Goal: Task Accomplishment & Management: Use online tool/utility

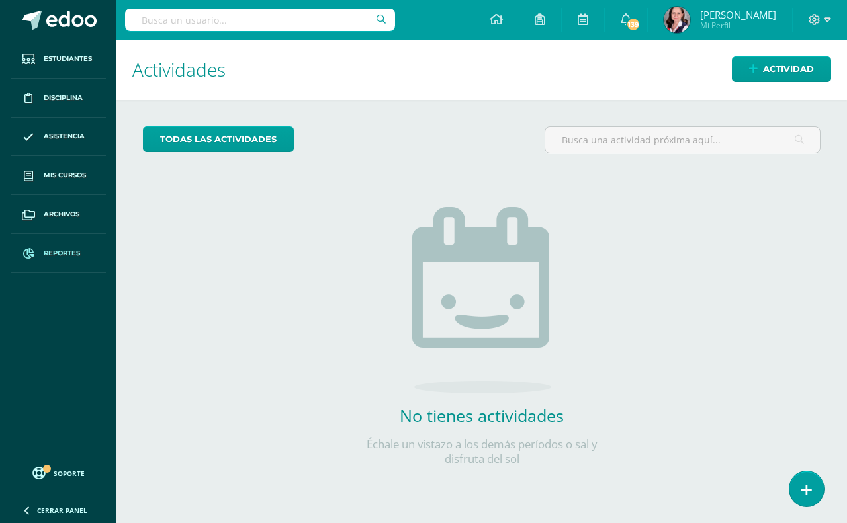
click at [53, 255] on span "Reportes" at bounding box center [62, 253] width 36 height 11
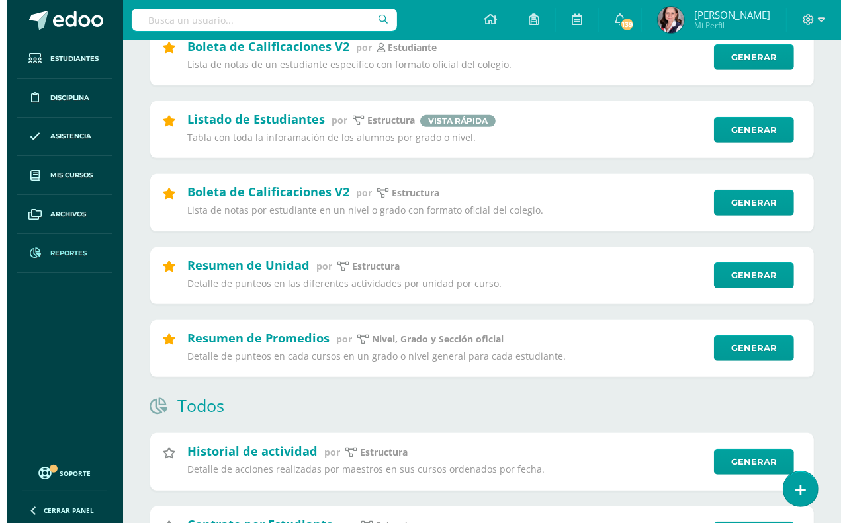
scroll to position [413, 0]
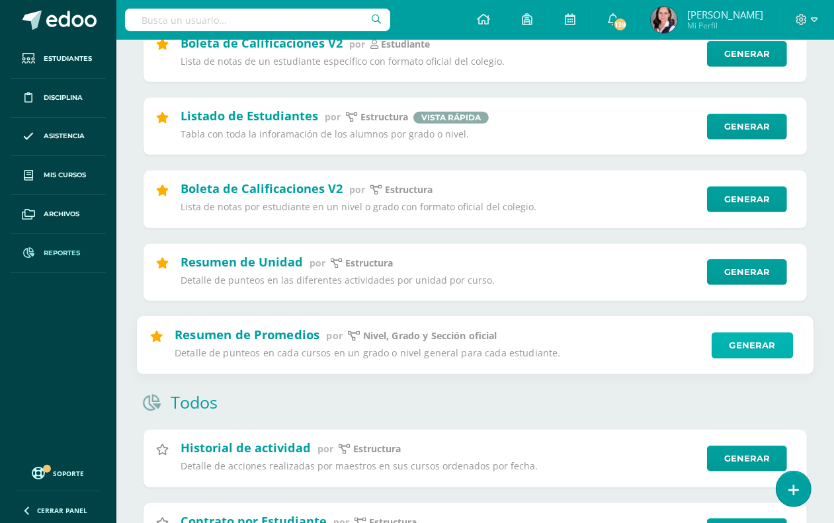
click at [772, 351] on link "Generar" at bounding box center [752, 345] width 81 height 26
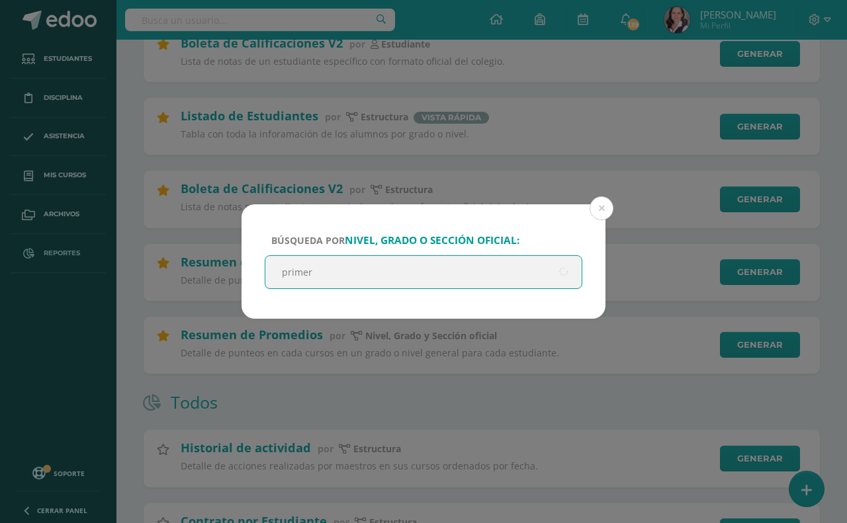
type input "primero"
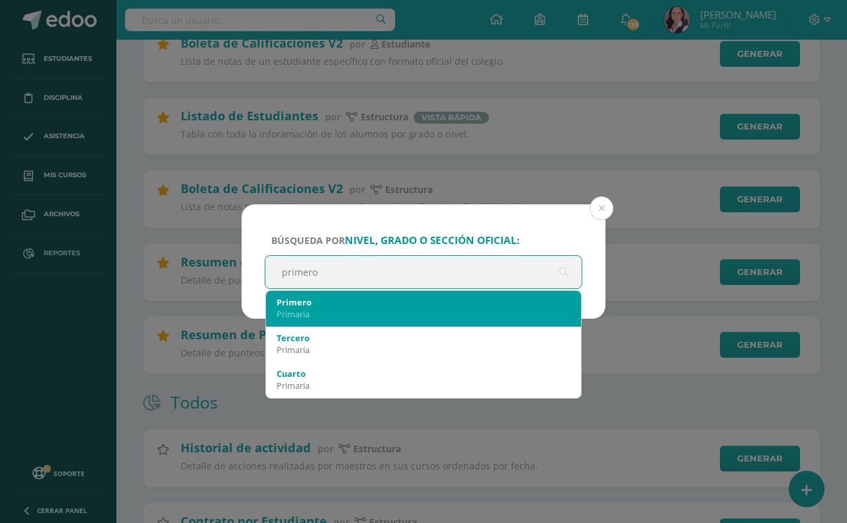
click at [504, 306] on div "Primero" at bounding box center [424, 302] width 294 height 12
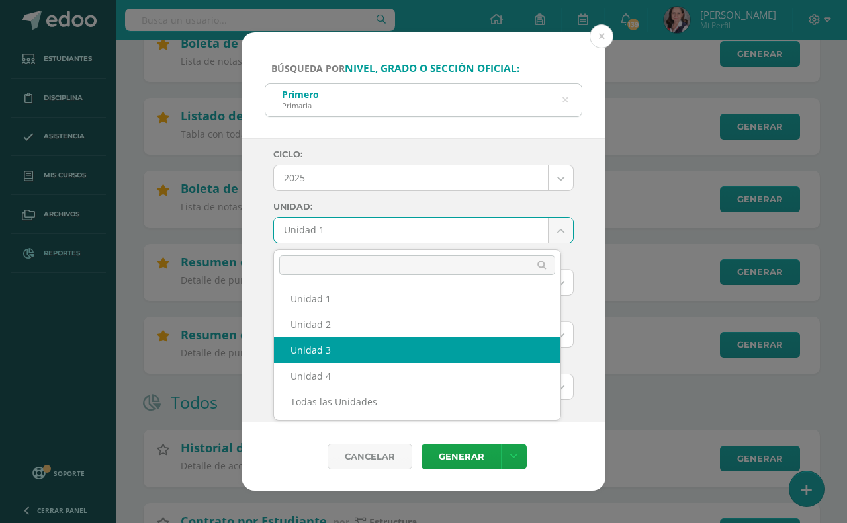
select select "Unidad 3"
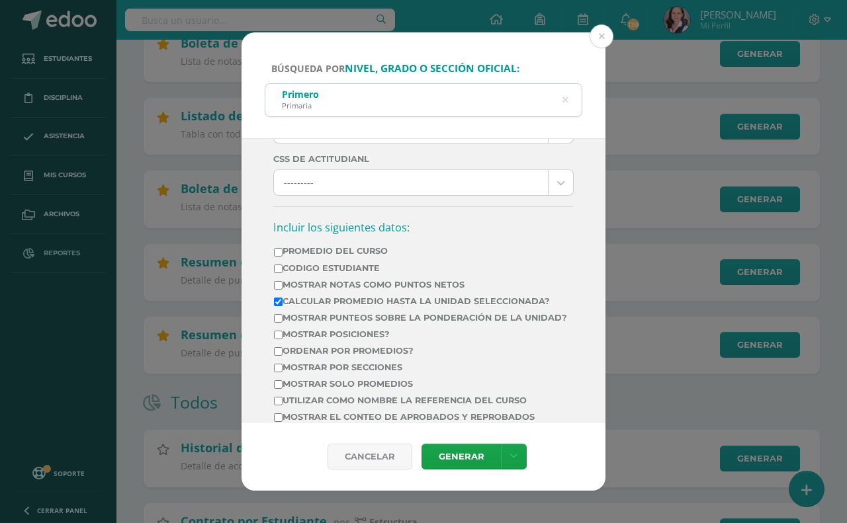
click at [275, 339] on input "Mostrar posiciones?" at bounding box center [278, 335] width 9 height 9
click at [510, 457] on icon at bounding box center [513, 456] width 7 height 11
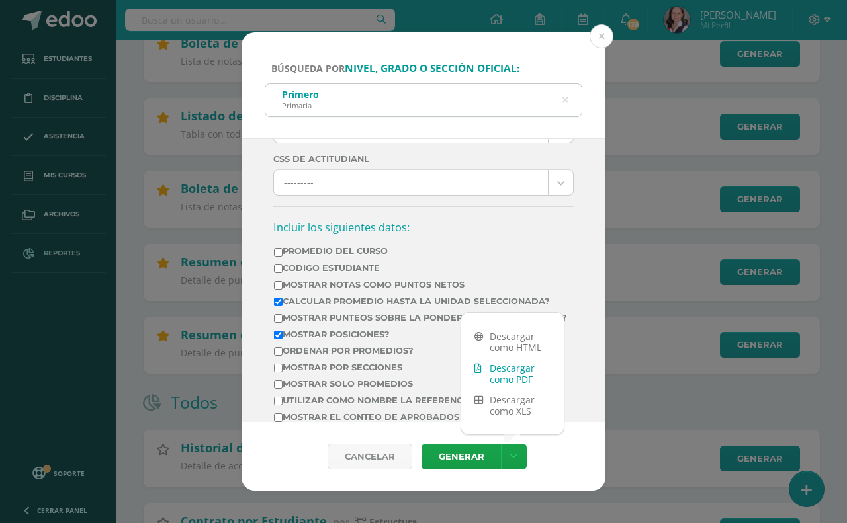
click at [521, 371] on link "Descargar como PDF" at bounding box center [512, 374] width 103 height 32
click at [277, 339] on input "Mostrar posiciones?" at bounding box center [278, 335] width 9 height 9
checkbox input "false"
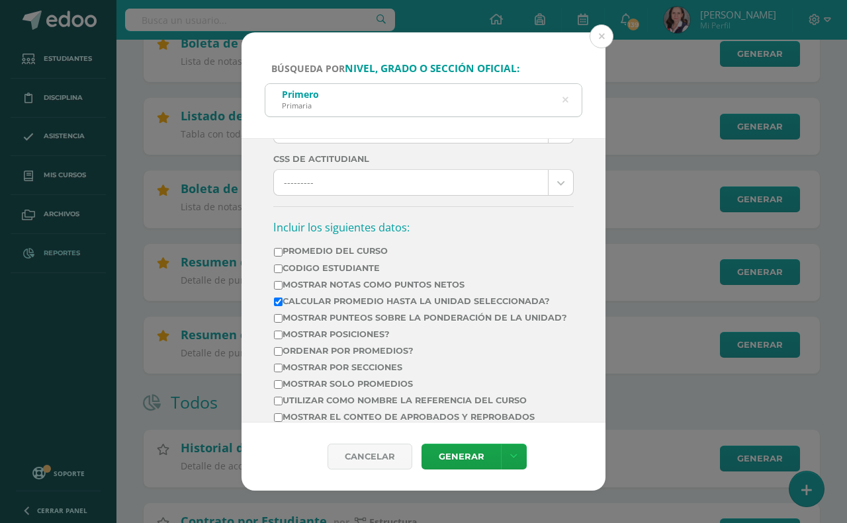
click at [276, 356] on input "Ordenar por promedios?" at bounding box center [278, 351] width 9 height 9
checkbox input "true"
click at [525, 458] on link at bounding box center [514, 457] width 26 height 26
click at [279, 389] on input "Mostrar solo promedios" at bounding box center [278, 384] width 9 height 9
checkbox input "true"
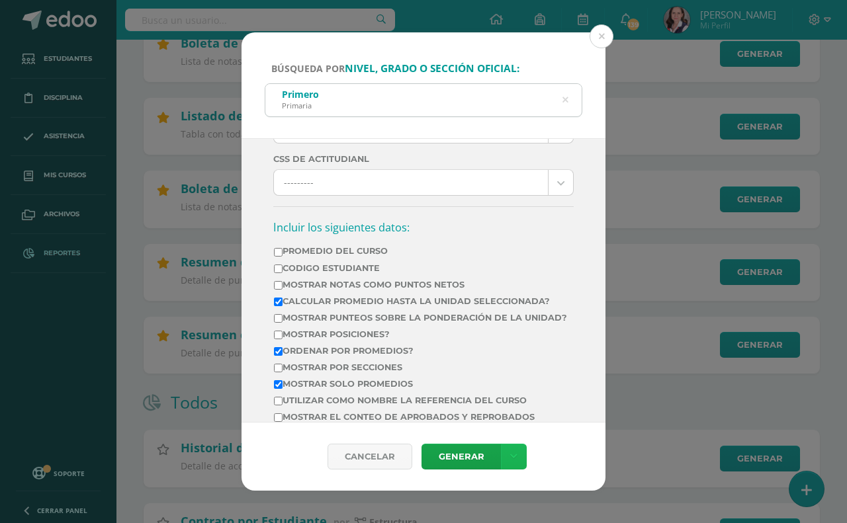
click at [514, 458] on icon at bounding box center [513, 456] width 7 height 11
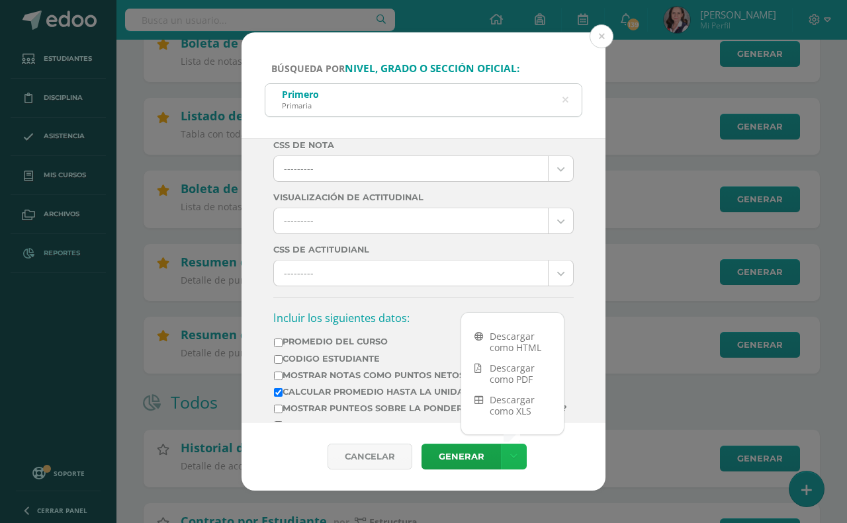
scroll to position [331, 0]
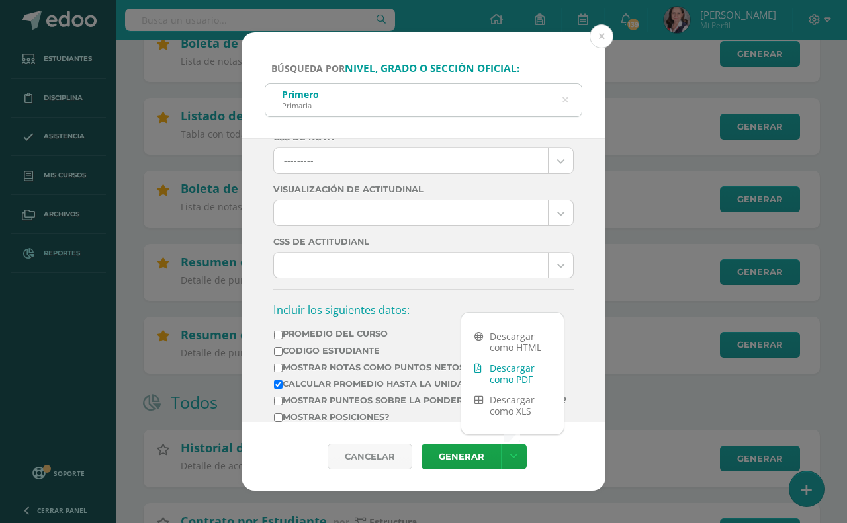
click at [510, 375] on link "Descargar como PDF" at bounding box center [512, 374] width 103 height 32
